Goal: Task Accomplishment & Management: Manage account settings

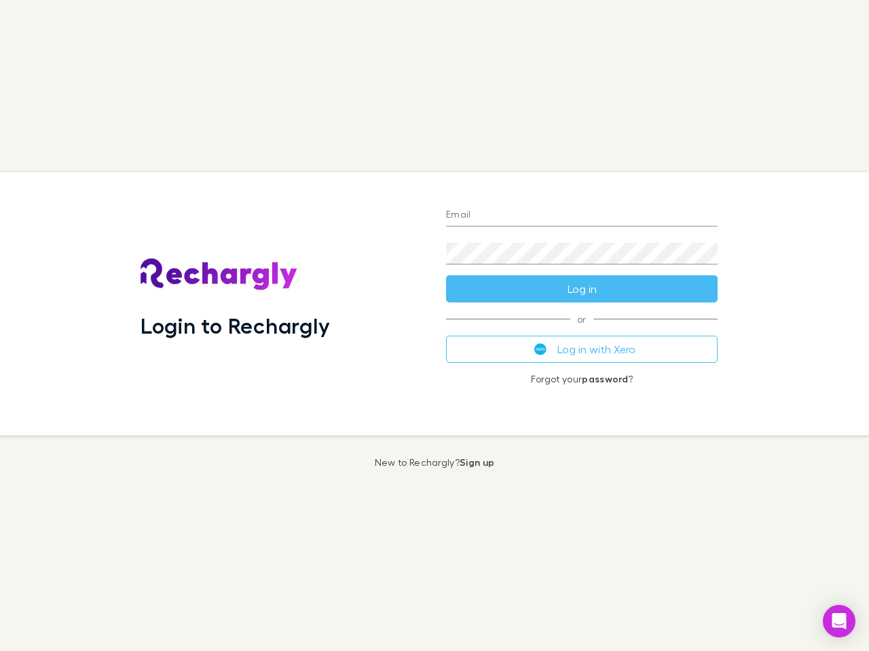
click at [434, 326] on div "Login to Rechargly" at bounding box center [282, 303] width 305 height 263
click at [582, 216] on input "Email" at bounding box center [581, 216] width 271 height 22
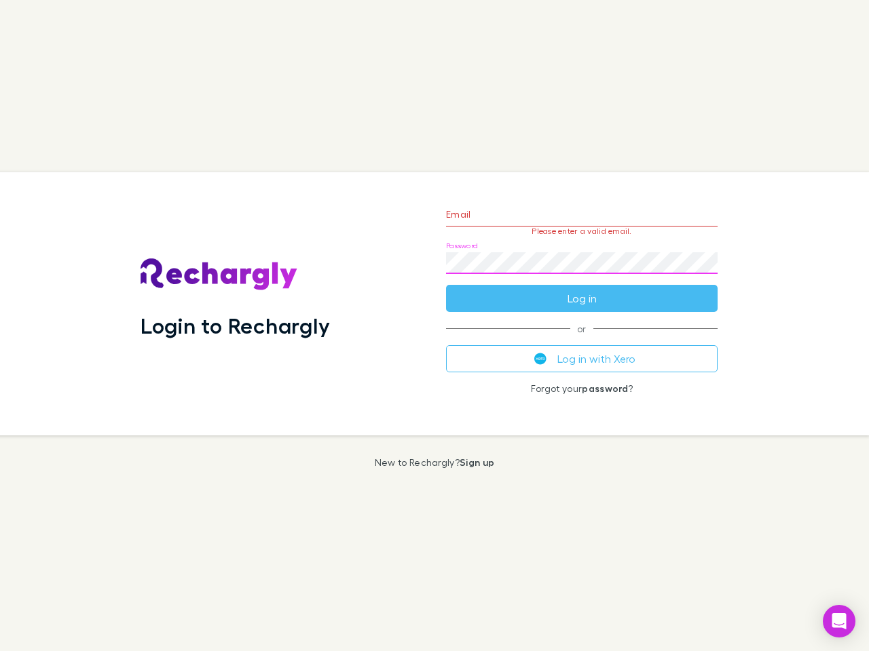
click at [582, 289] on form "Email Please enter a valid email. Password Log in" at bounding box center [581, 253] width 271 height 118
click at [582, 349] on div "Email Please enter a valid email. Password Log in or Log in with Xero Forgot yo…" at bounding box center [581, 303] width 293 height 263
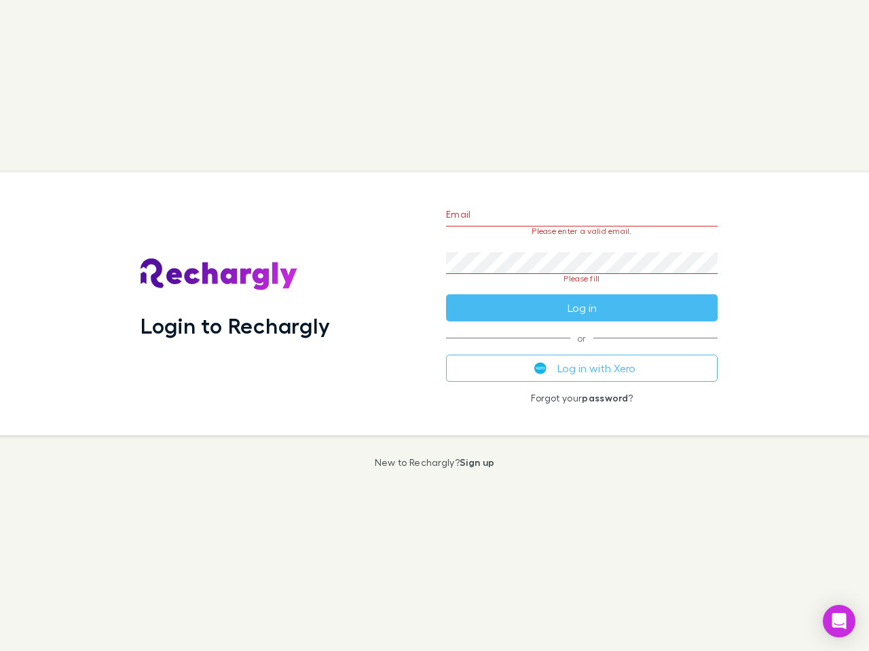
click at [839, 622] on icon "Open Intercom Messenger" at bounding box center [839, 621] width 14 height 16
